Goal: Check status

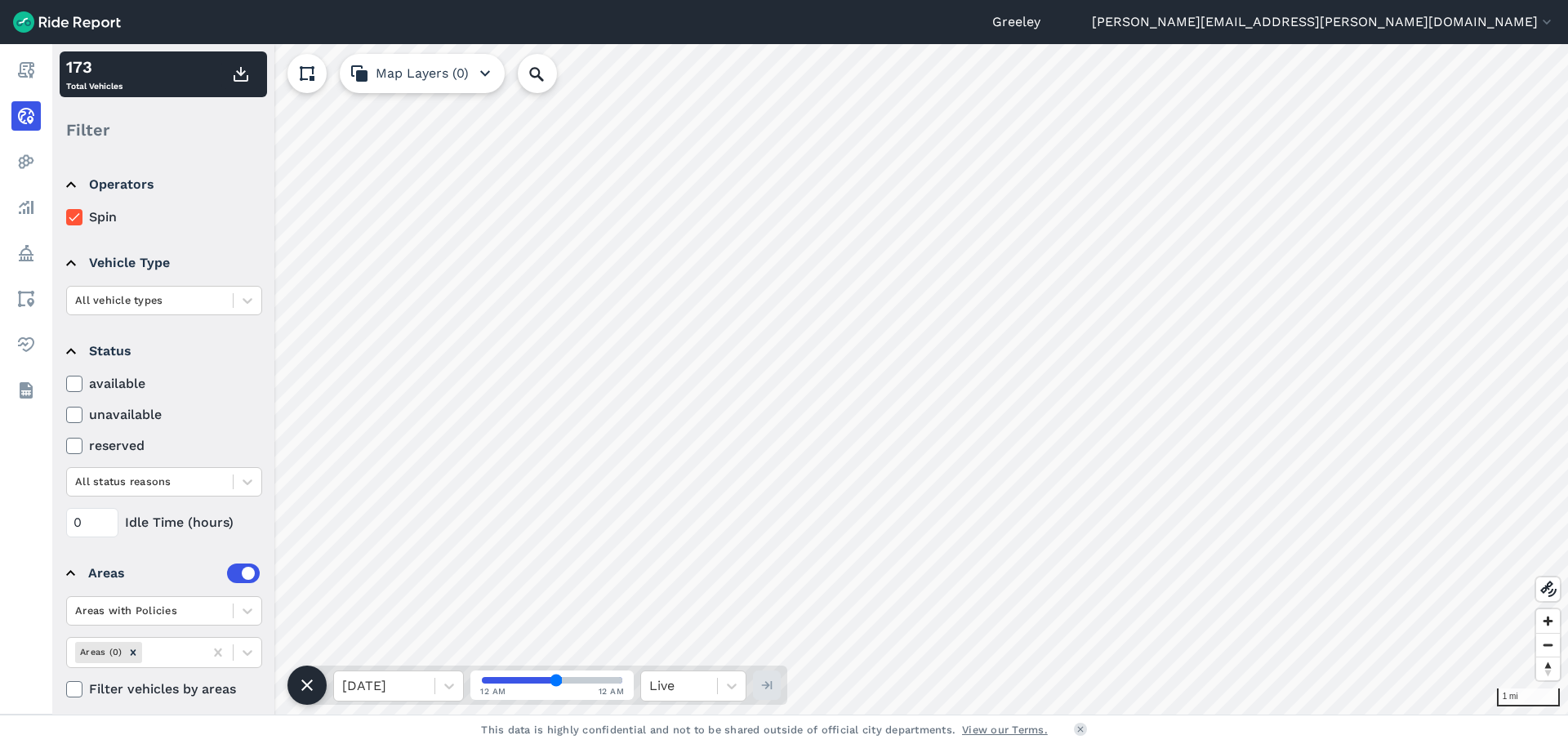
click at [80, 415] on icon at bounding box center [75, 414] width 15 height 16
click at [66, 415] on input "unavailable" at bounding box center [66, 410] width 0 height 10
click at [76, 416] on icon at bounding box center [75, 414] width 15 height 16
click at [66, 415] on input "unavailable" at bounding box center [66, 410] width 0 height 10
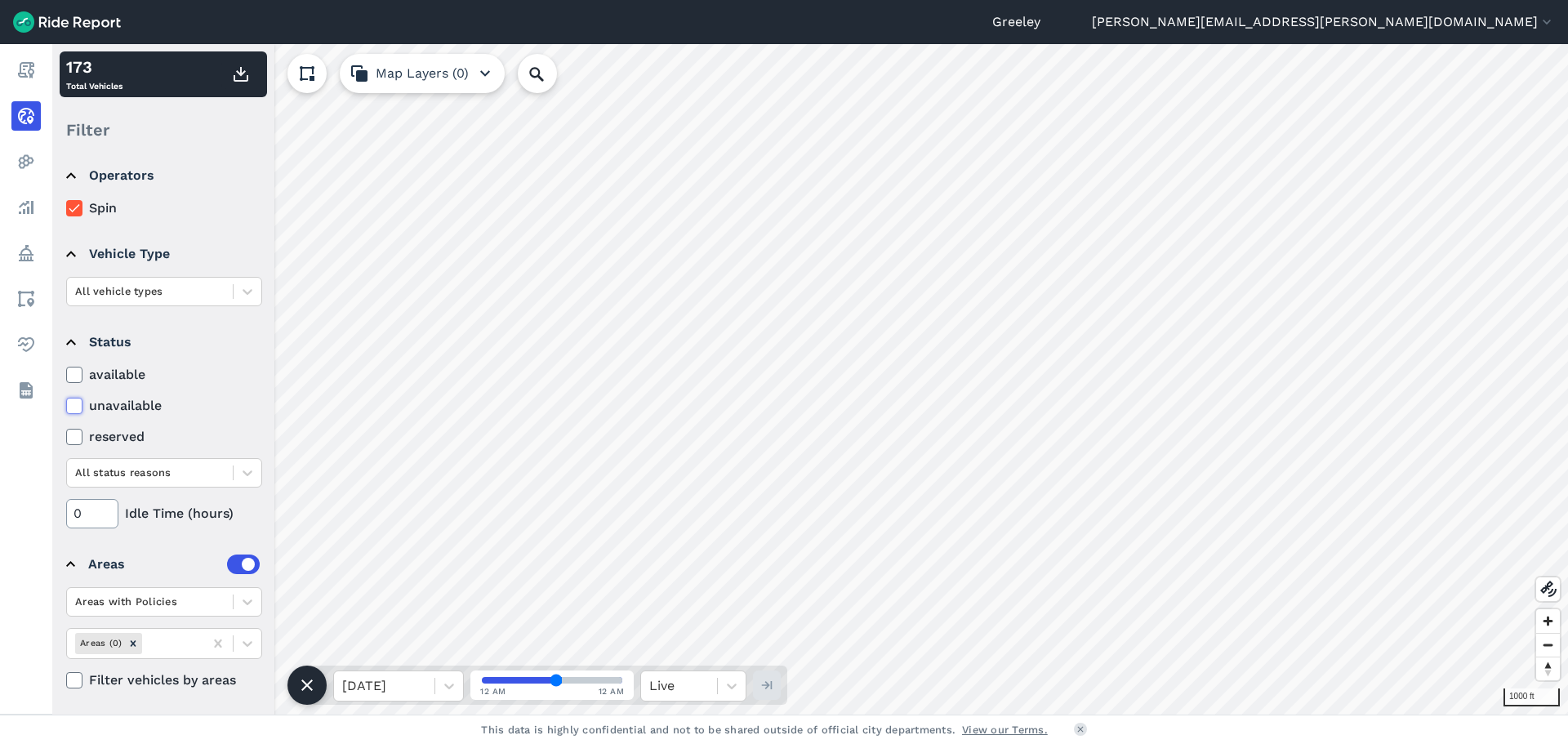
scroll to position [11, 0]
drag, startPoint x: 95, startPoint y: 506, endPoint x: 74, endPoint y: 499, distance: 22.1
click at [74, 499] on input "0" at bounding box center [92, 511] width 52 height 29
drag, startPoint x: 94, startPoint y: 511, endPoint x: -59, endPoint y: 519, distance: 153.2
click at [0, 519] on html "Greeley hanna.feldmann@greeleygov.com Settings Terms Sign Out Report Realtime H…" at bounding box center [784, 372] width 1568 height 744
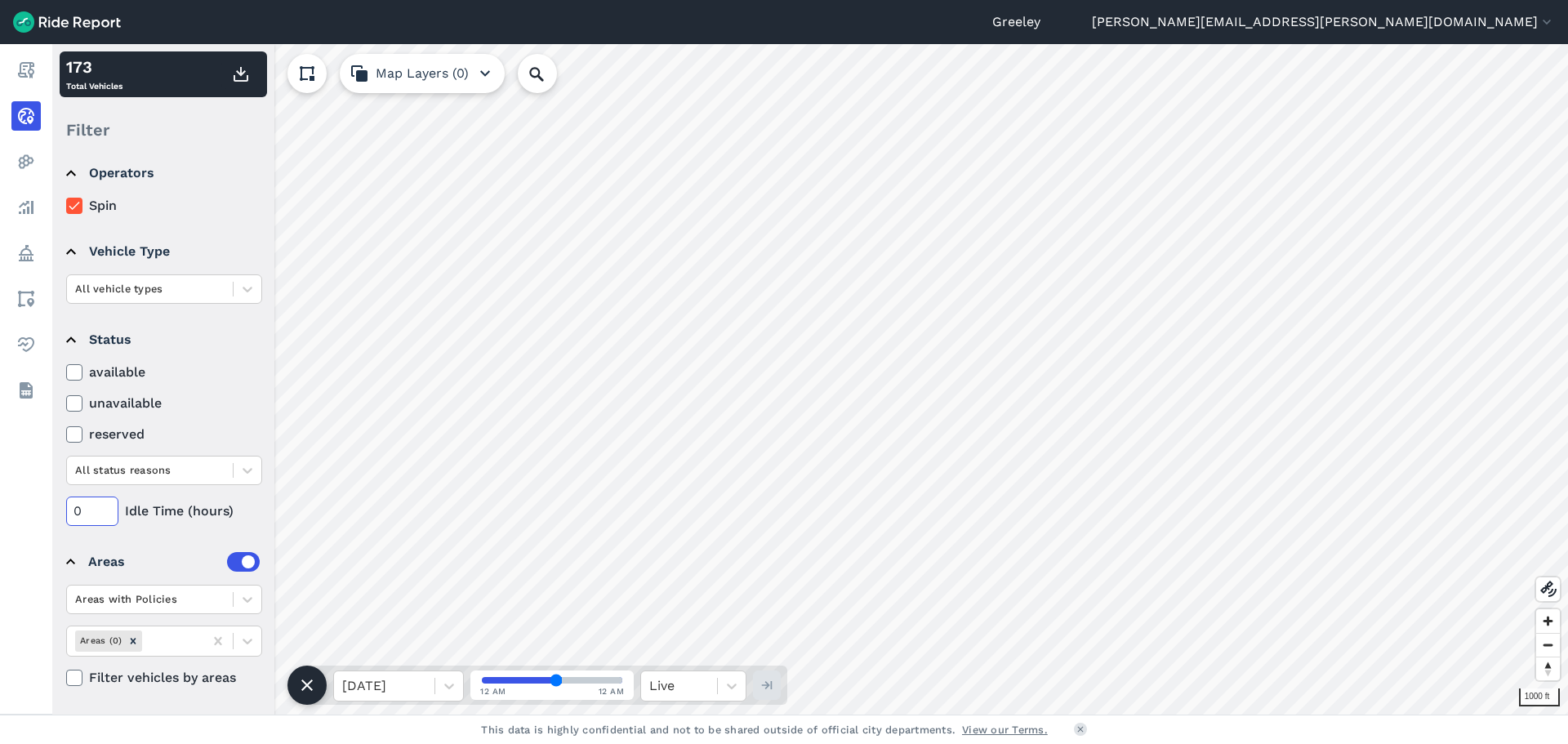
type input "0"
